Goal: Information Seeking & Learning: Learn about a topic

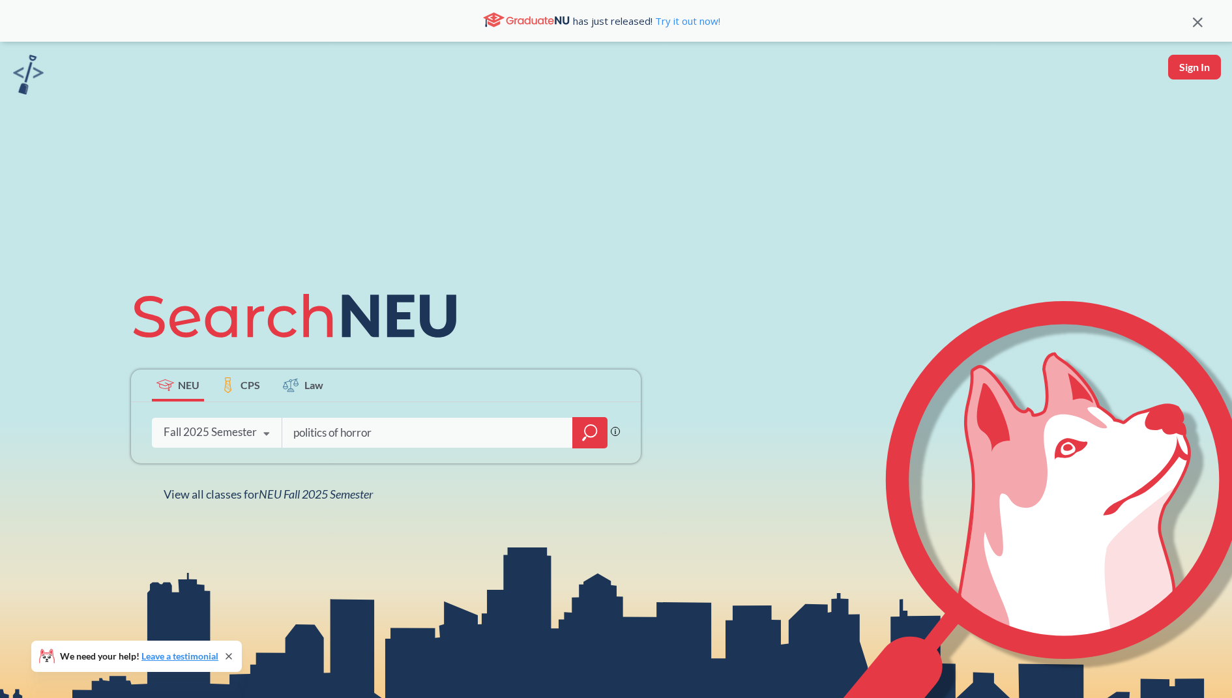
type input "politics of horror"
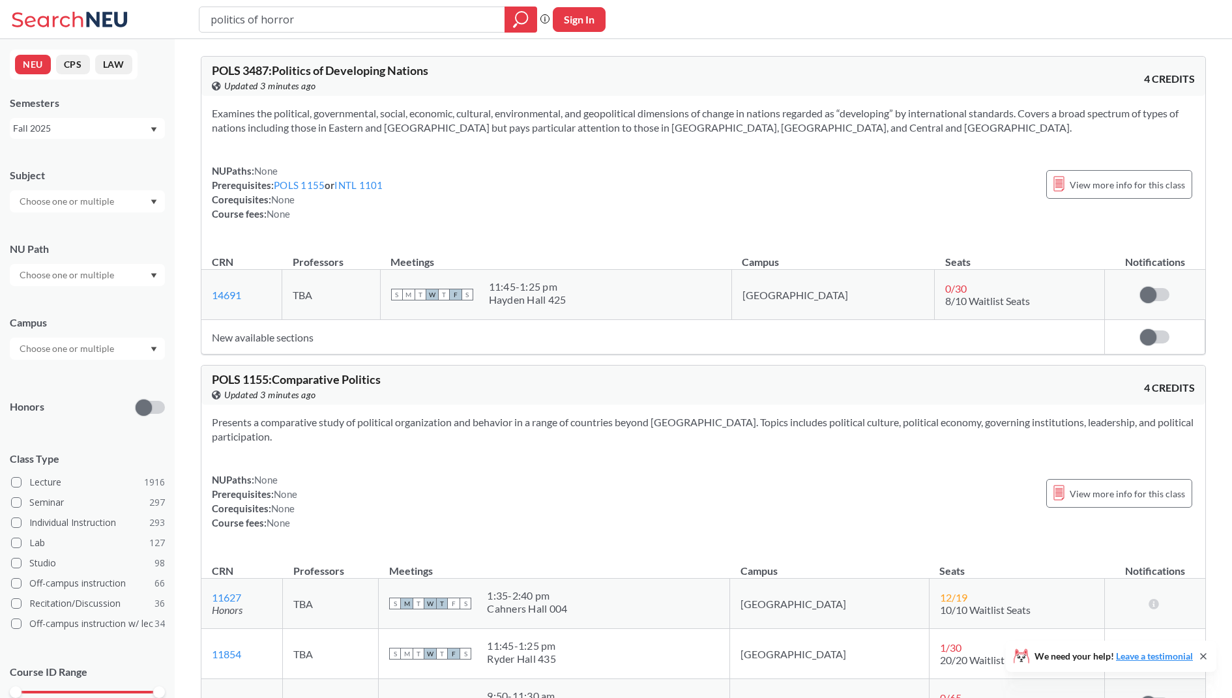
click at [135, 123] on div "Fall 2025" at bounding box center [81, 128] width 136 height 14
click at [114, 221] on div "Spring 2025" at bounding box center [90, 225] width 147 height 14
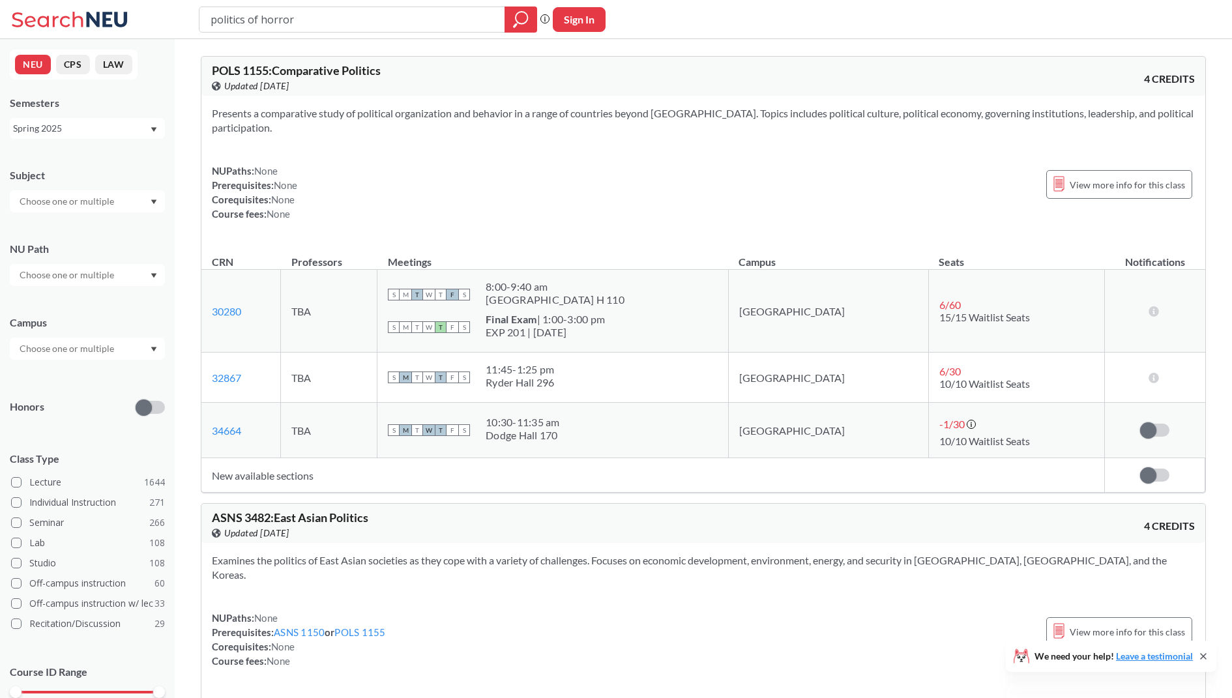
click at [106, 139] on div "NEU CPS LAW Semesters Spring 2025 Subject NU Path Campus Honors Class Type Lect…" at bounding box center [87, 368] width 175 height 659
click at [106, 129] on div "Spring 2025" at bounding box center [81, 128] width 136 height 14
click at [80, 181] on div "Fall 2023" at bounding box center [87, 173] width 155 height 36
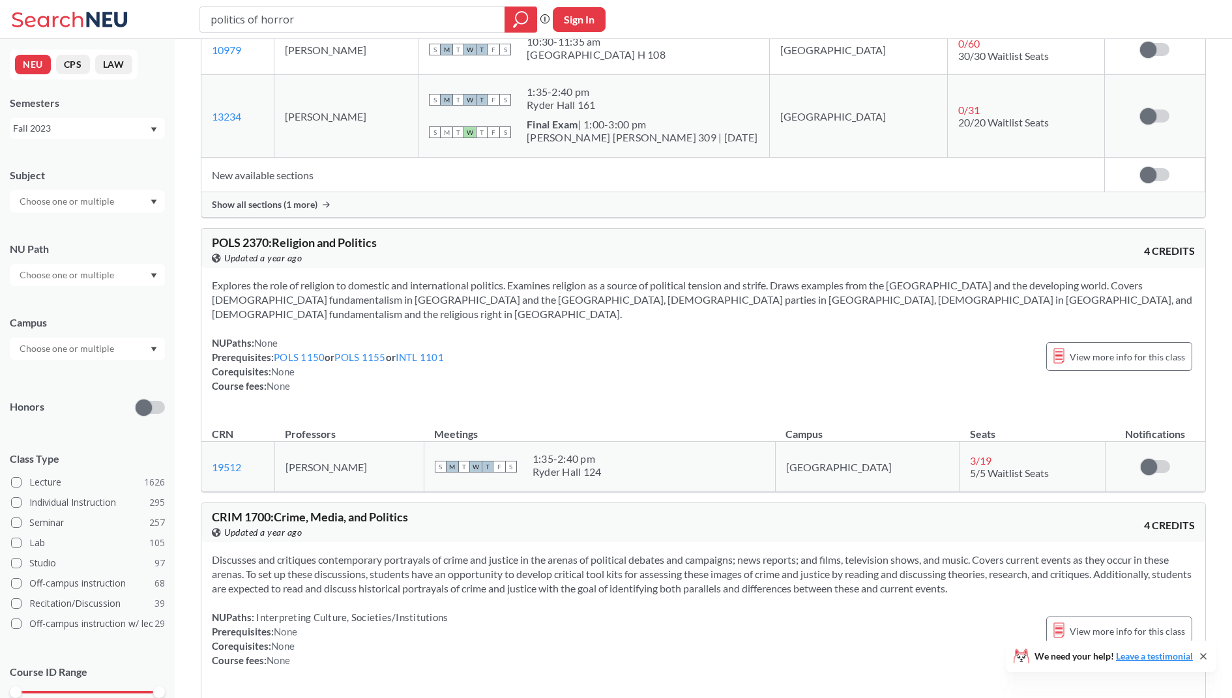
scroll to position [571, 0]
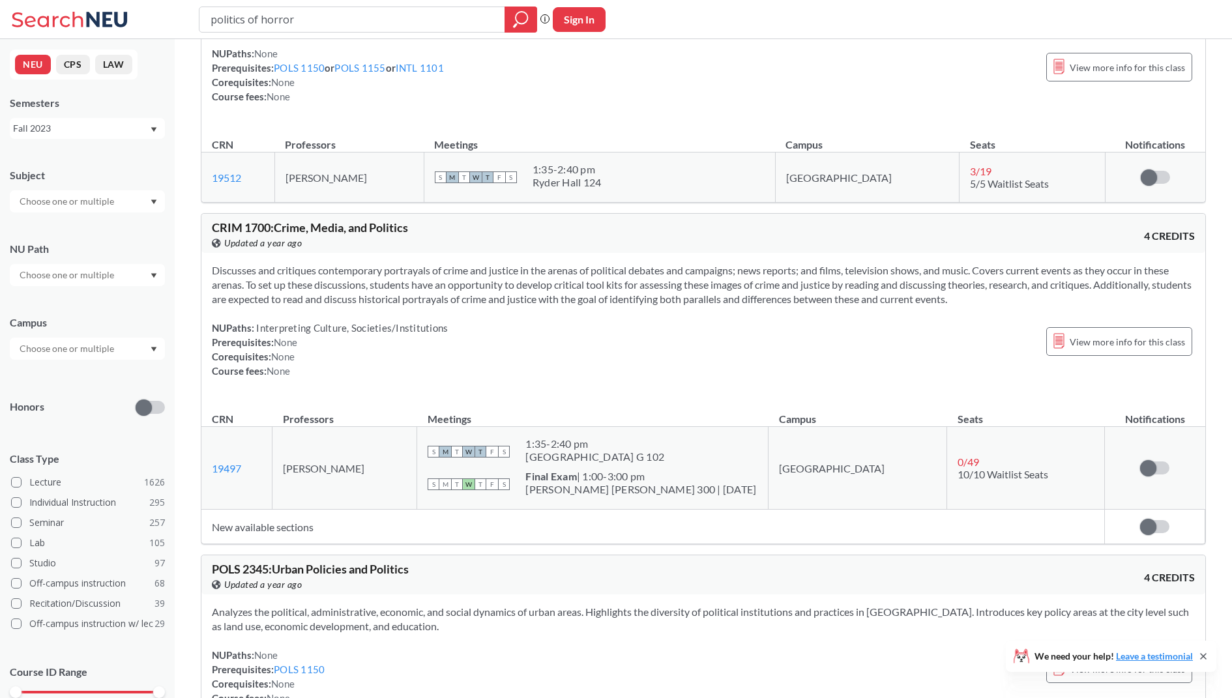
click at [335, 20] on input "politics of horror" at bounding box center [352, 19] width 286 height 22
click at [352, 20] on input "politics of horror" at bounding box center [352, 19] width 286 height 22
type input "politics of horror hetchman"
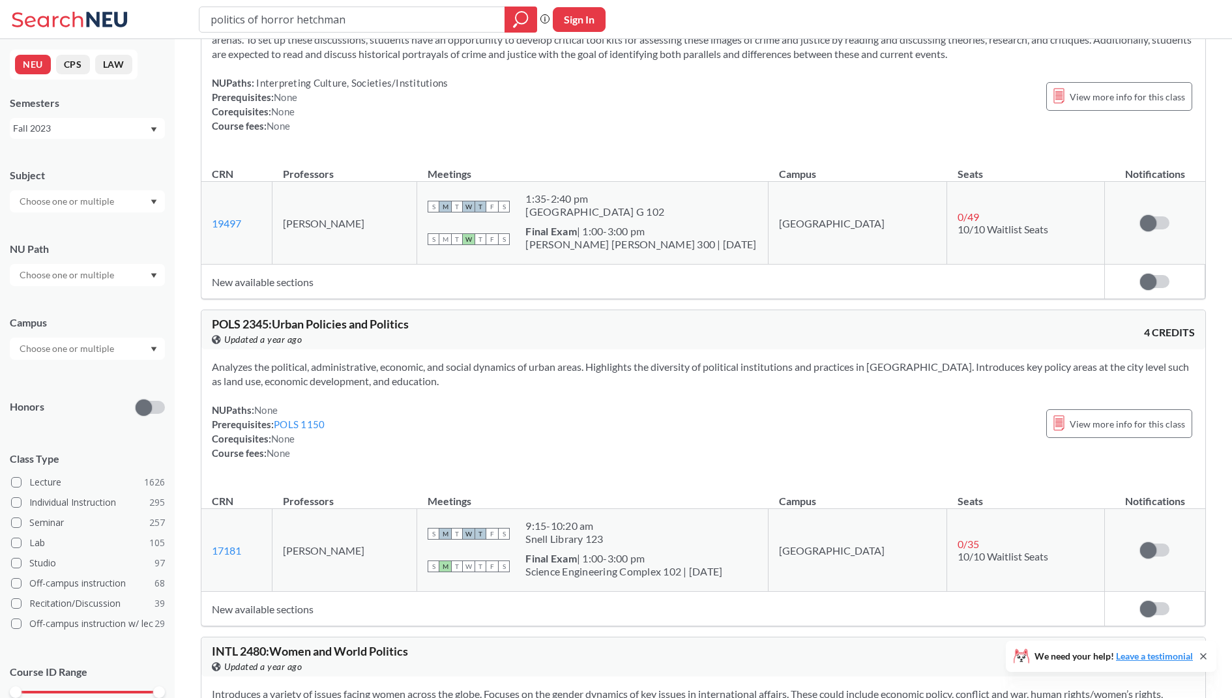
scroll to position [1328, 0]
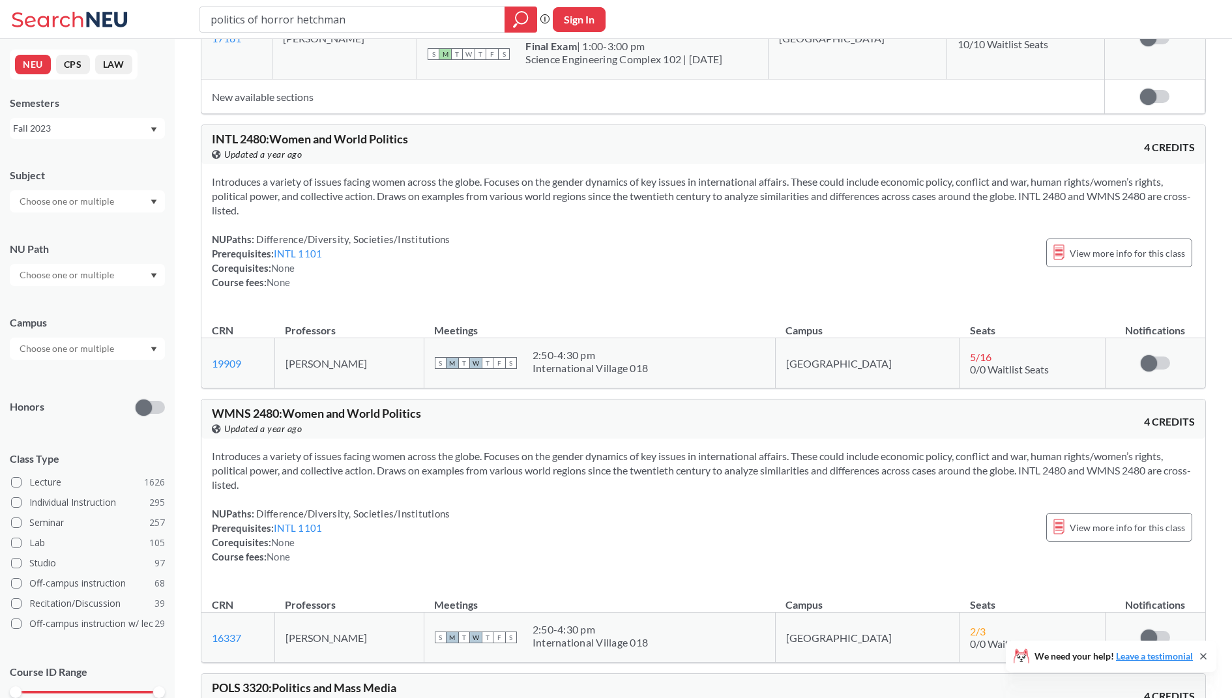
click at [106, 133] on div "Fall 2023" at bounding box center [81, 128] width 136 height 14
click at [93, 222] on div "Summer Full 2025" at bounding box center [90, 229] width 147 height 14
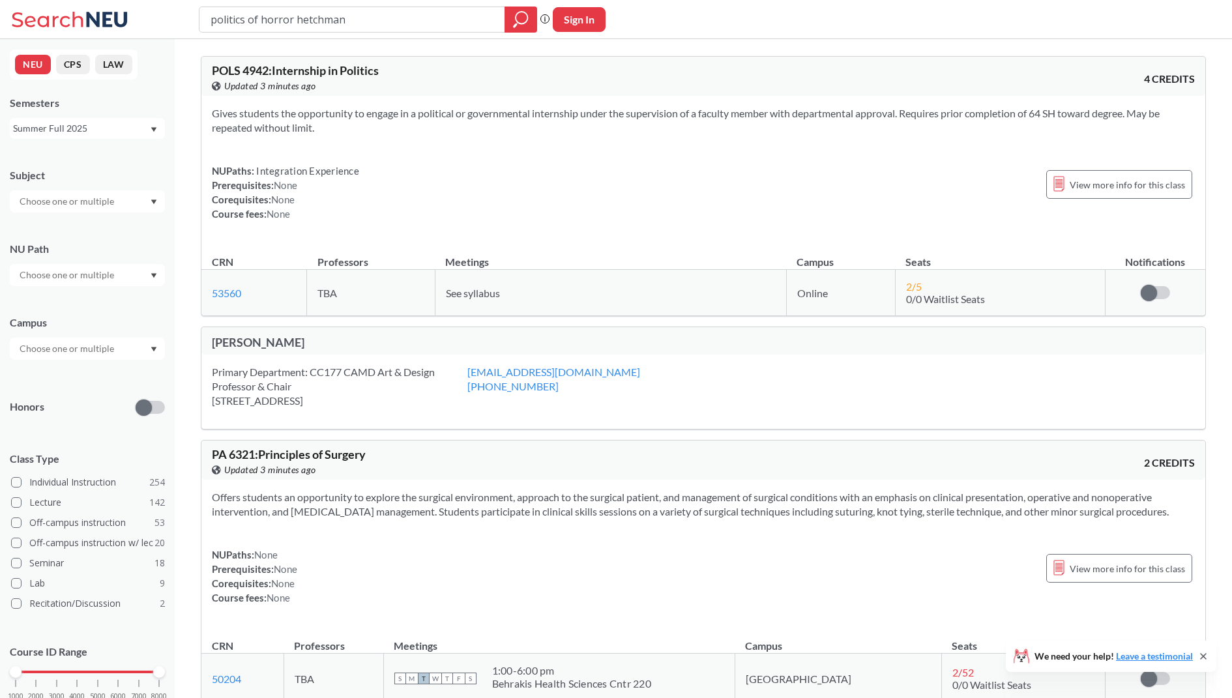
click at [93, 131] on div "Summer Full 2025" at bounding box center [81, 128] width 136 height 14
click at [91, 140] on div "Fall 2025" at bounding box center [87, 157] width 155 height 36
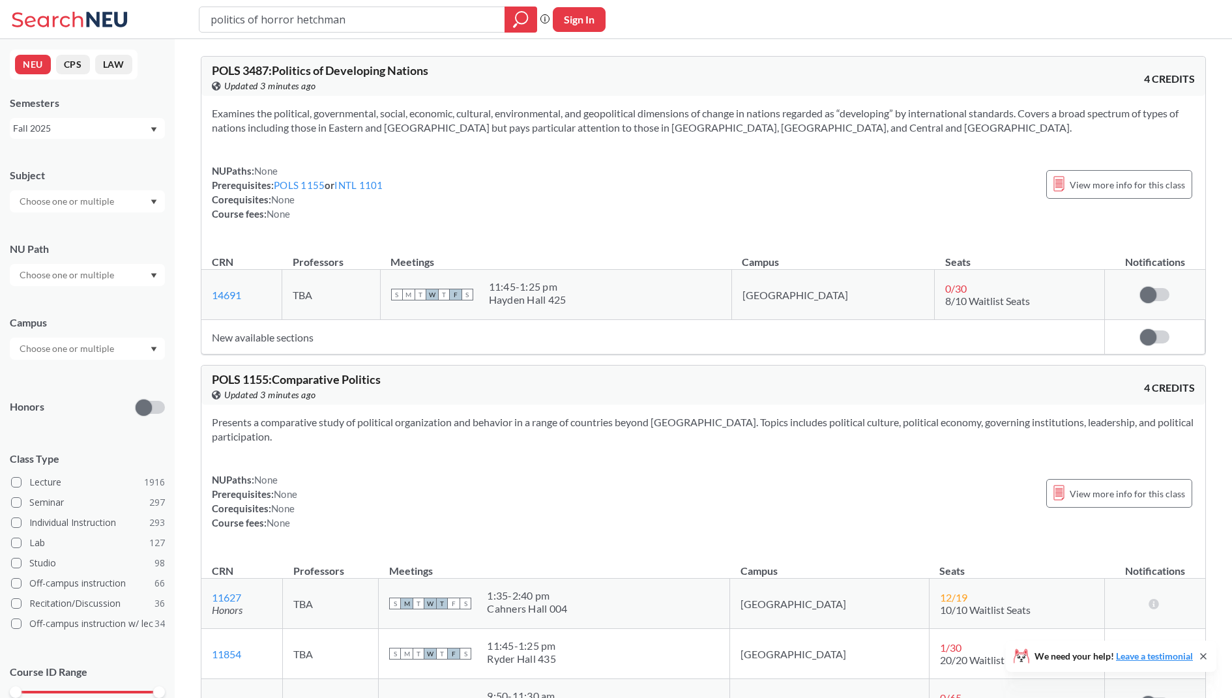
click at [95, 127] on div "Fall 2025" at bounding box center [81, 128] width 136 height 14
click at [83, 198] on div "Spring 2025" at bounding box center [90, 196] width 147 height 14
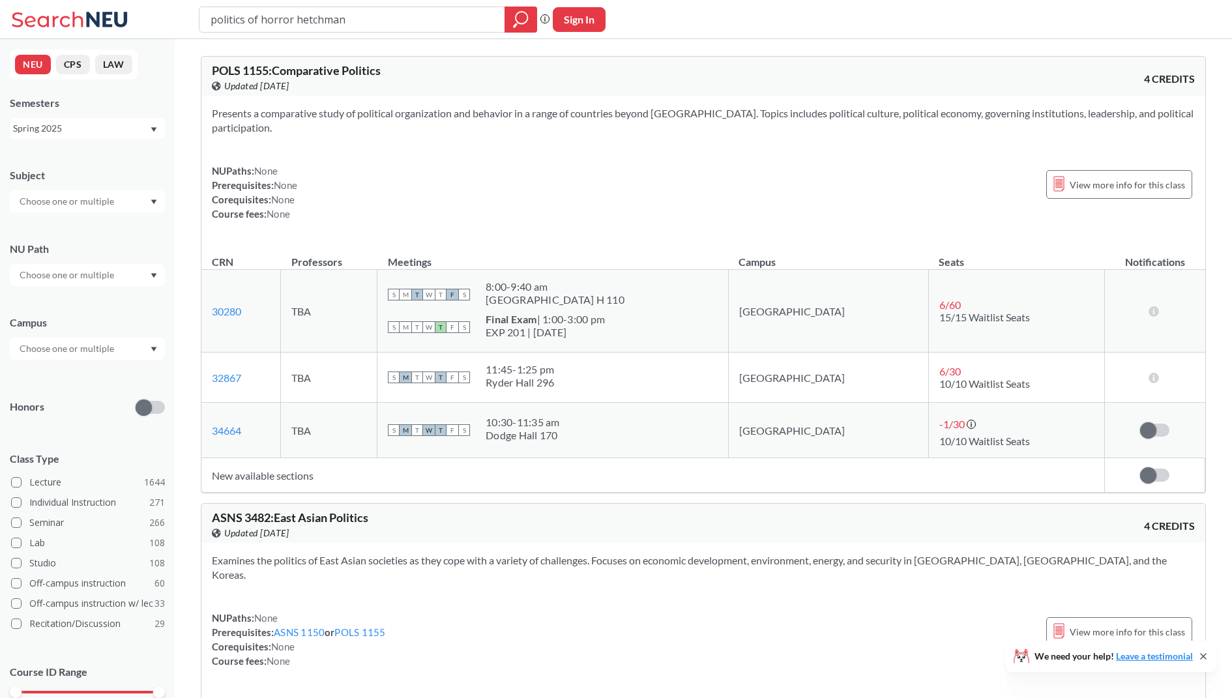
click at [90, 129] on div "Spring 2025" at bounding box center [81, 128] width 136 height 14
click at [277, 31] on div "politics of horror hetchman" at bounding box center [368, 20] width 338 height 26
drag, startPoint x: 295, startPoint y: 21, endPoint x: 157, endPoint y: 21, distance: 138.2
click at [157, 21] on div "politics of horror hetchman Phrase search guarantees the exact search appears i…" at bounding box center [616, 19] width 1232 height 39
type input "hetchman"
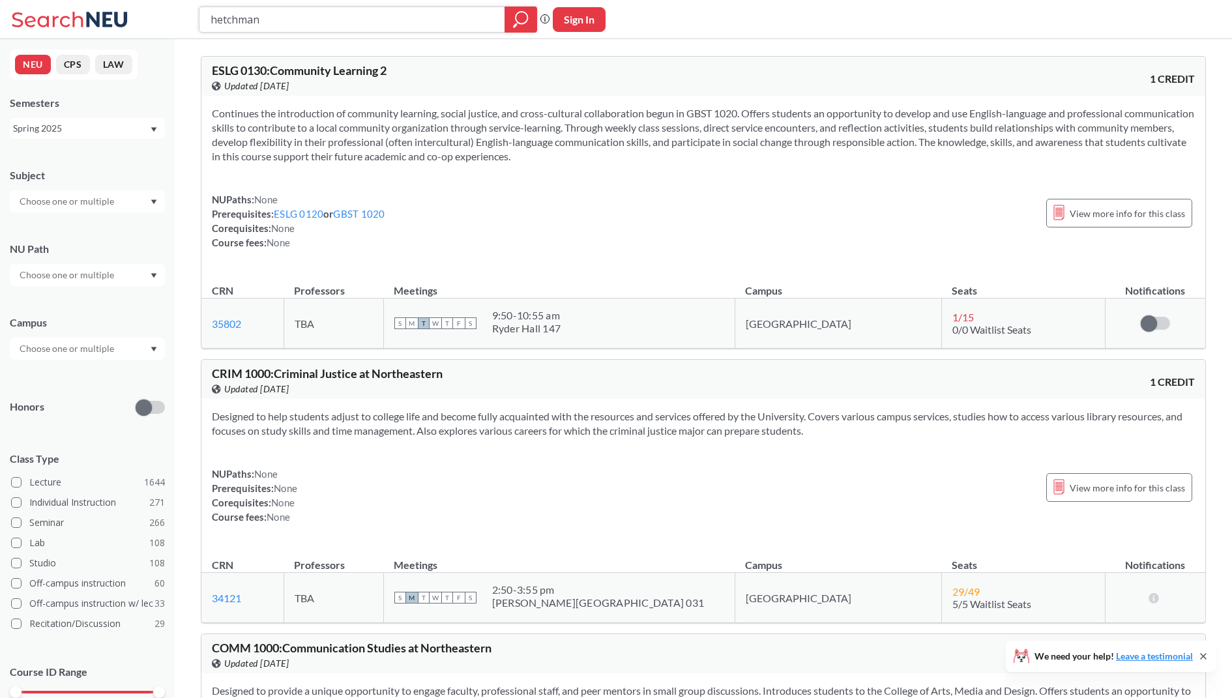
click at [528, 15] on icon "magnifying glass" at bounding box center [521, 19] width 16 height 18
click at [406, 14] on input "hetchman" at bounding box center [352, 19] width 286 height 22
type input "[PERSON_NAME]"
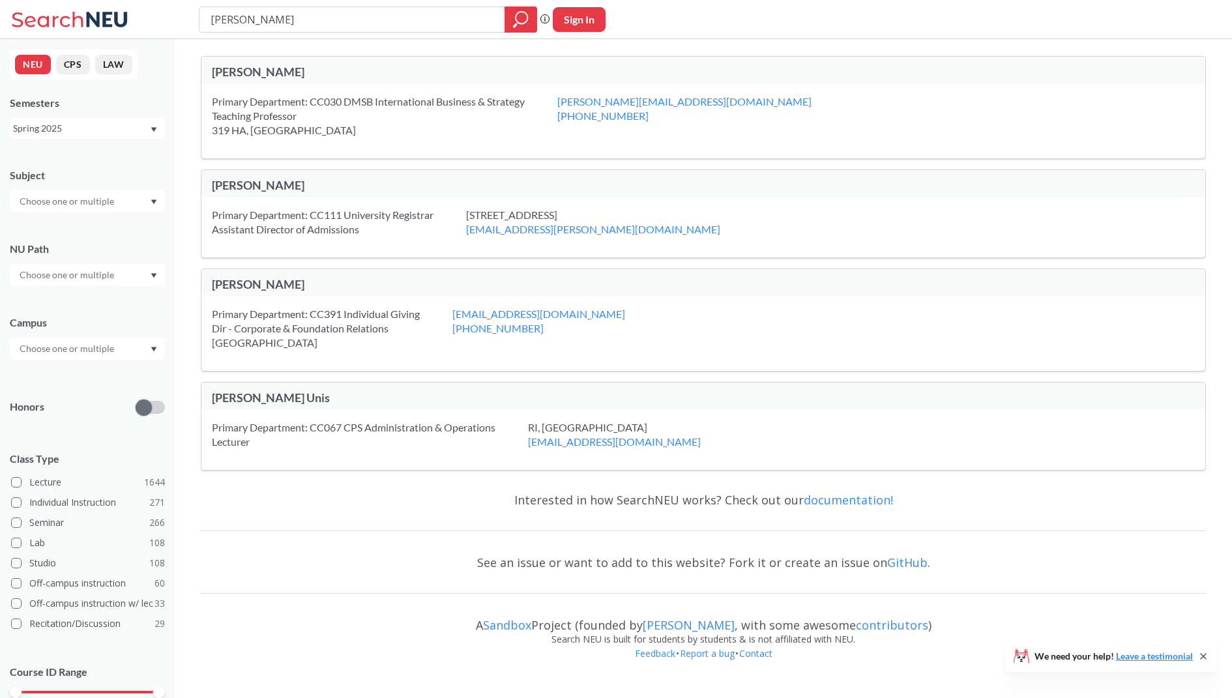
click at [127, 123] on div "Spring 2025" at bounding box center [81, 128] width 136 height 14
click at [115, 155] on div "Fall 2025" at bounding box center [90, 157] width 147 height 14
click at [453, 22] on input "[PERSON_NAME]" at bounding box center [352, 19] width 286 height 22
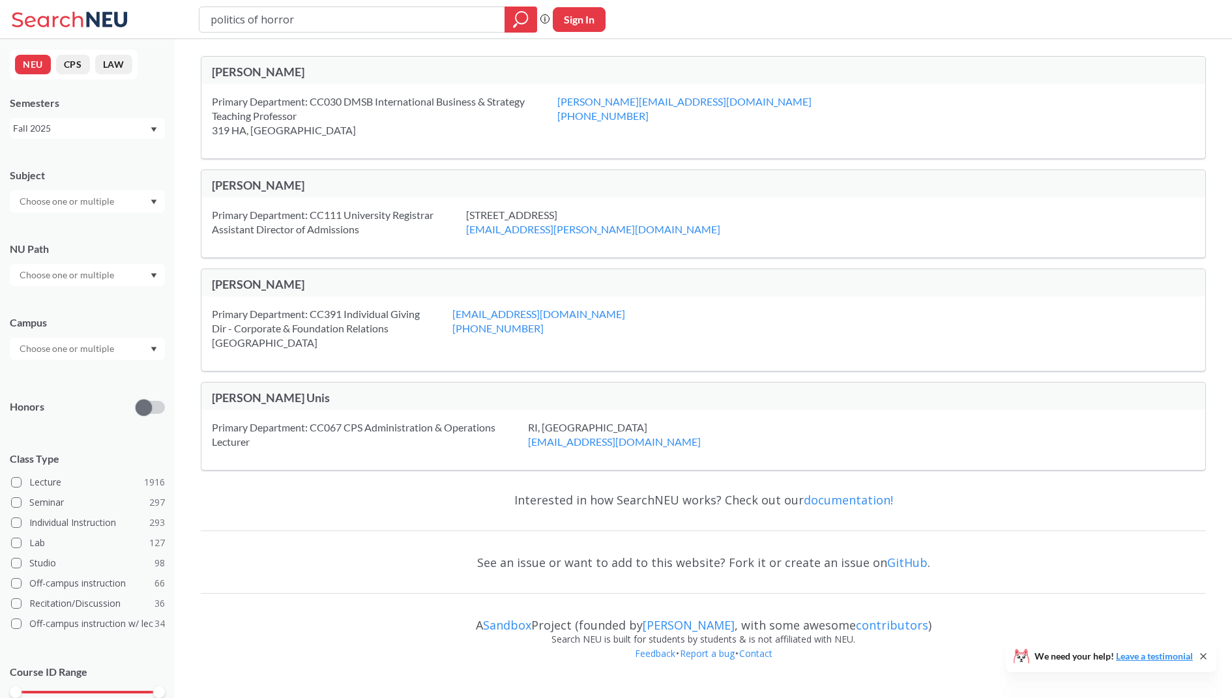
type input "politics of horror"
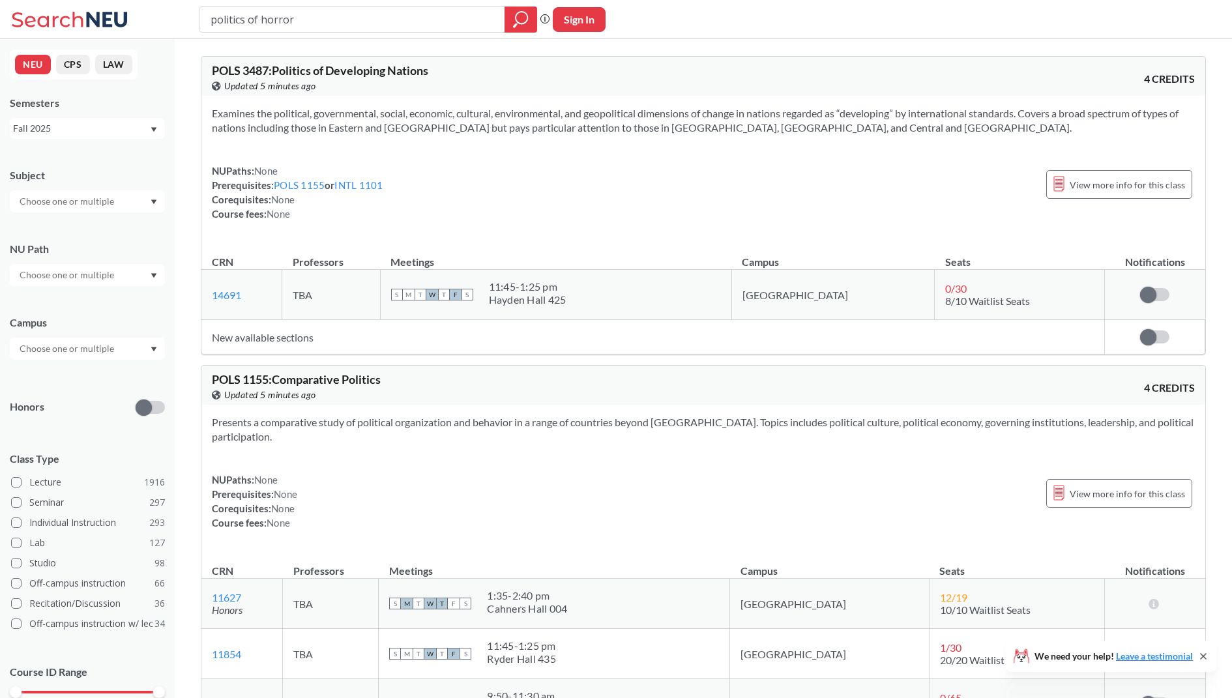
click at [136, 130] on div "Fall 2025" at bounding box center [81, 128] width 136 height 14
click at [96, 201] on div "Fall 2024" at bounding box center [90, 198] width 147 height 14
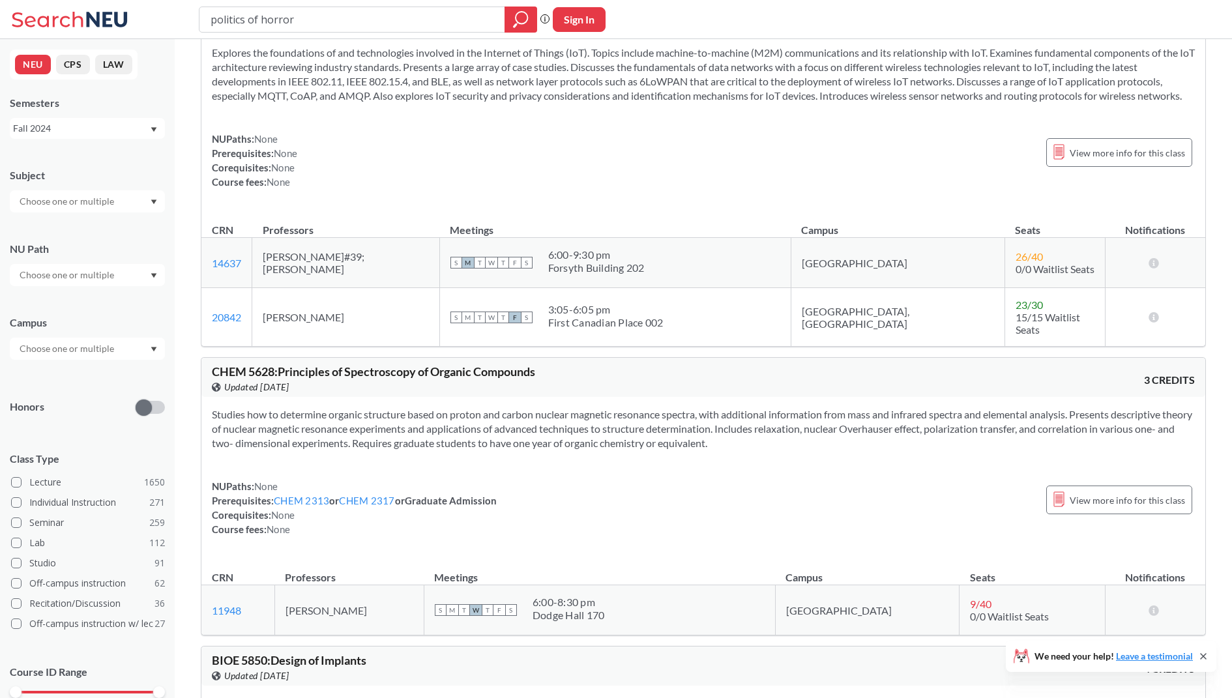
scroll to position [4370, 0]
